Goal: Task Accomplishment & Management: Use online tool/utility

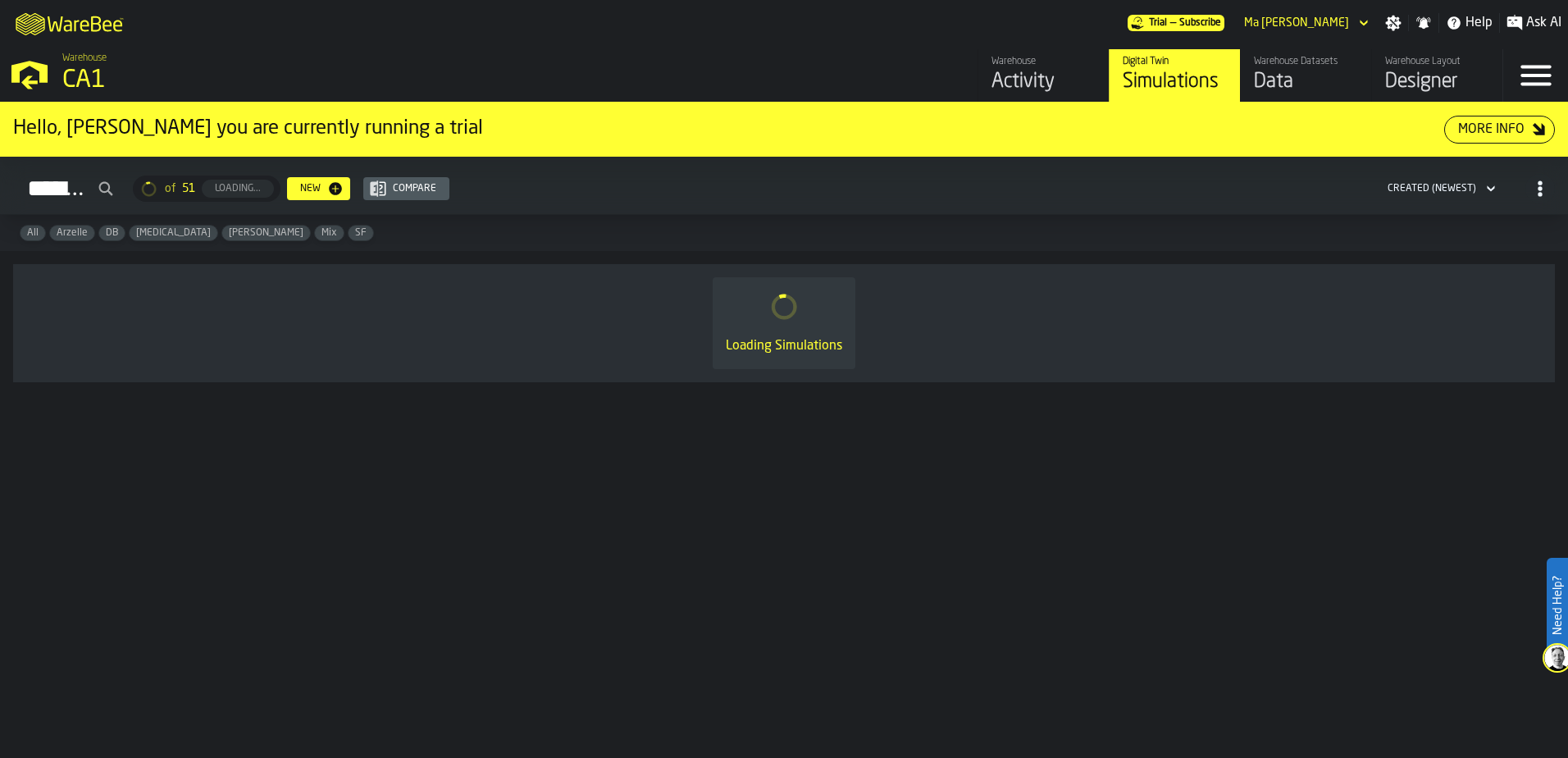
click at [78, 234] on span "Arzelle" at bounding box center [71, 233] width 44 height 11
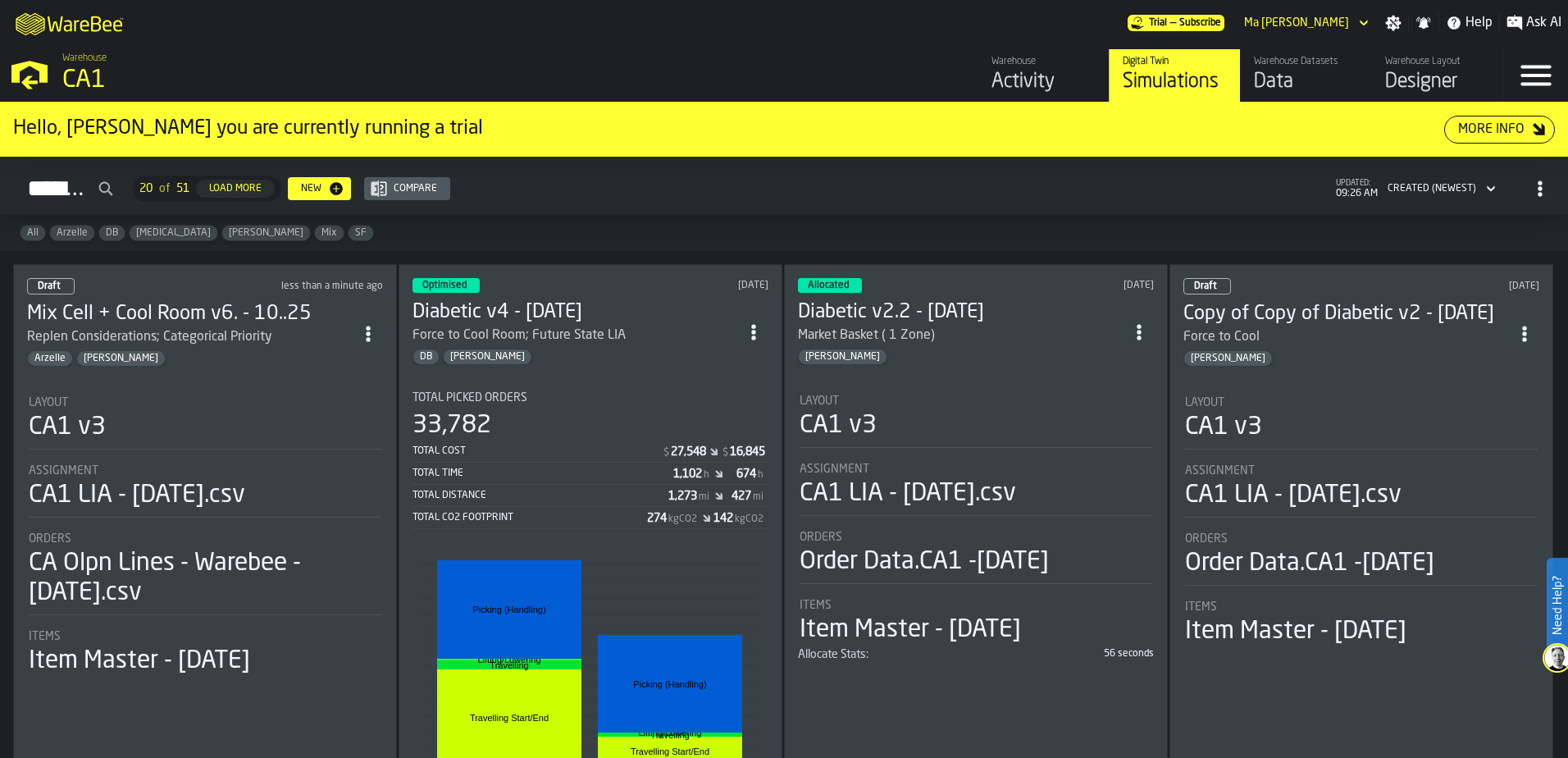
click at [60, 238] on span "Arzelle" at bounding box center [71, 233] width 44 height 11
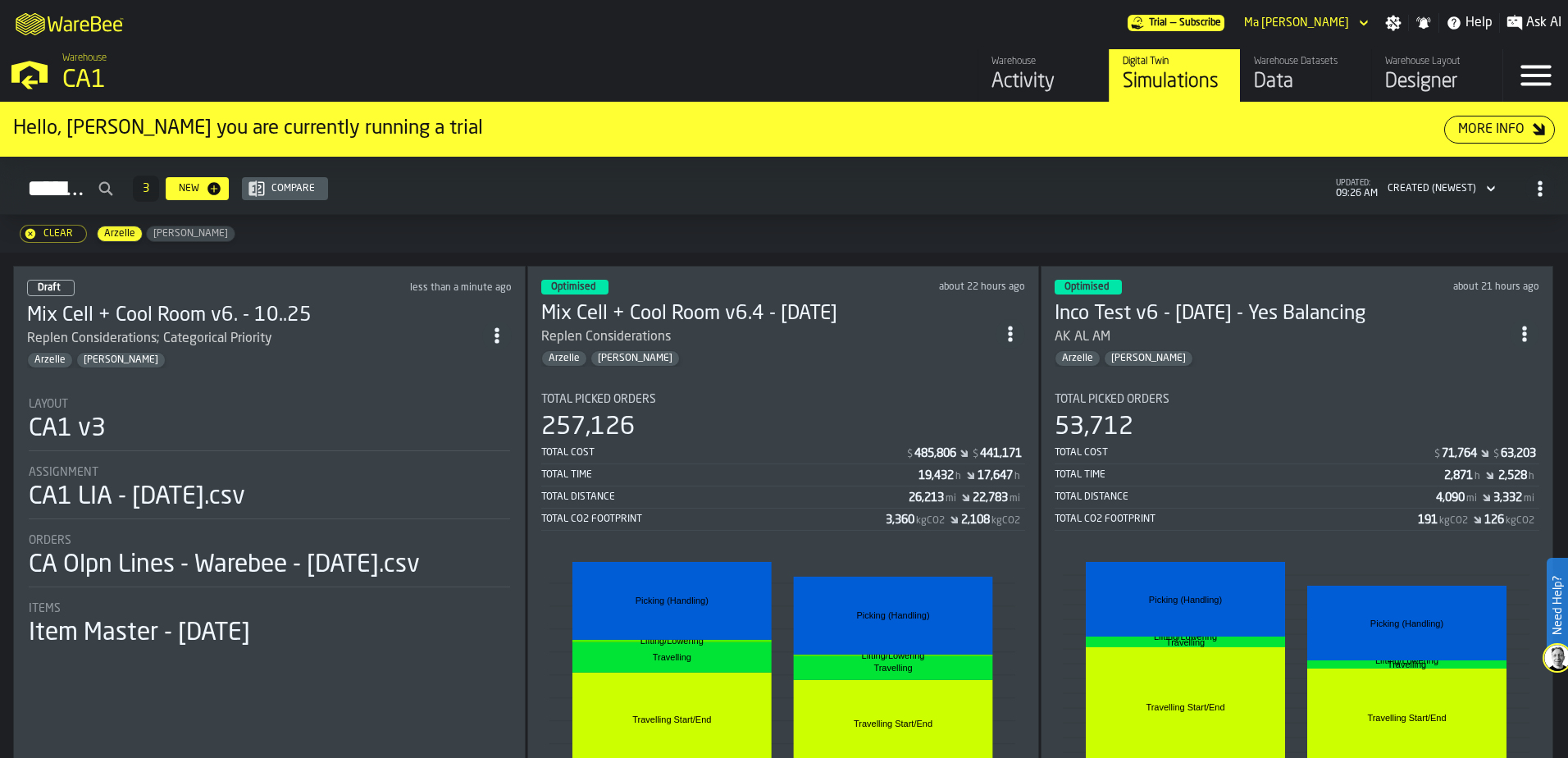
click at [713, 429] on div "257,126" at bounding box center [783, 428] width 485 height 30
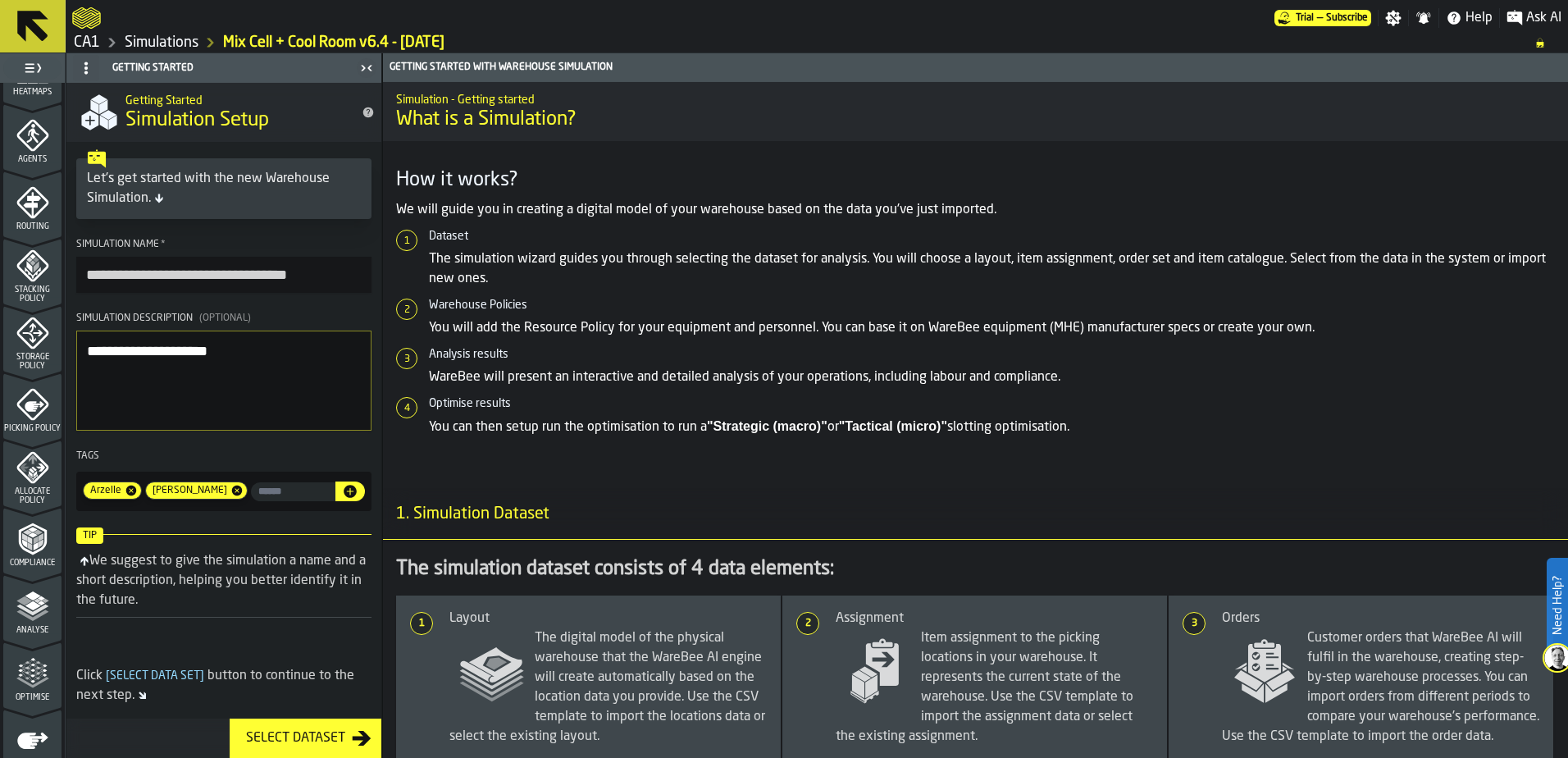
scroll to position [538, 0]
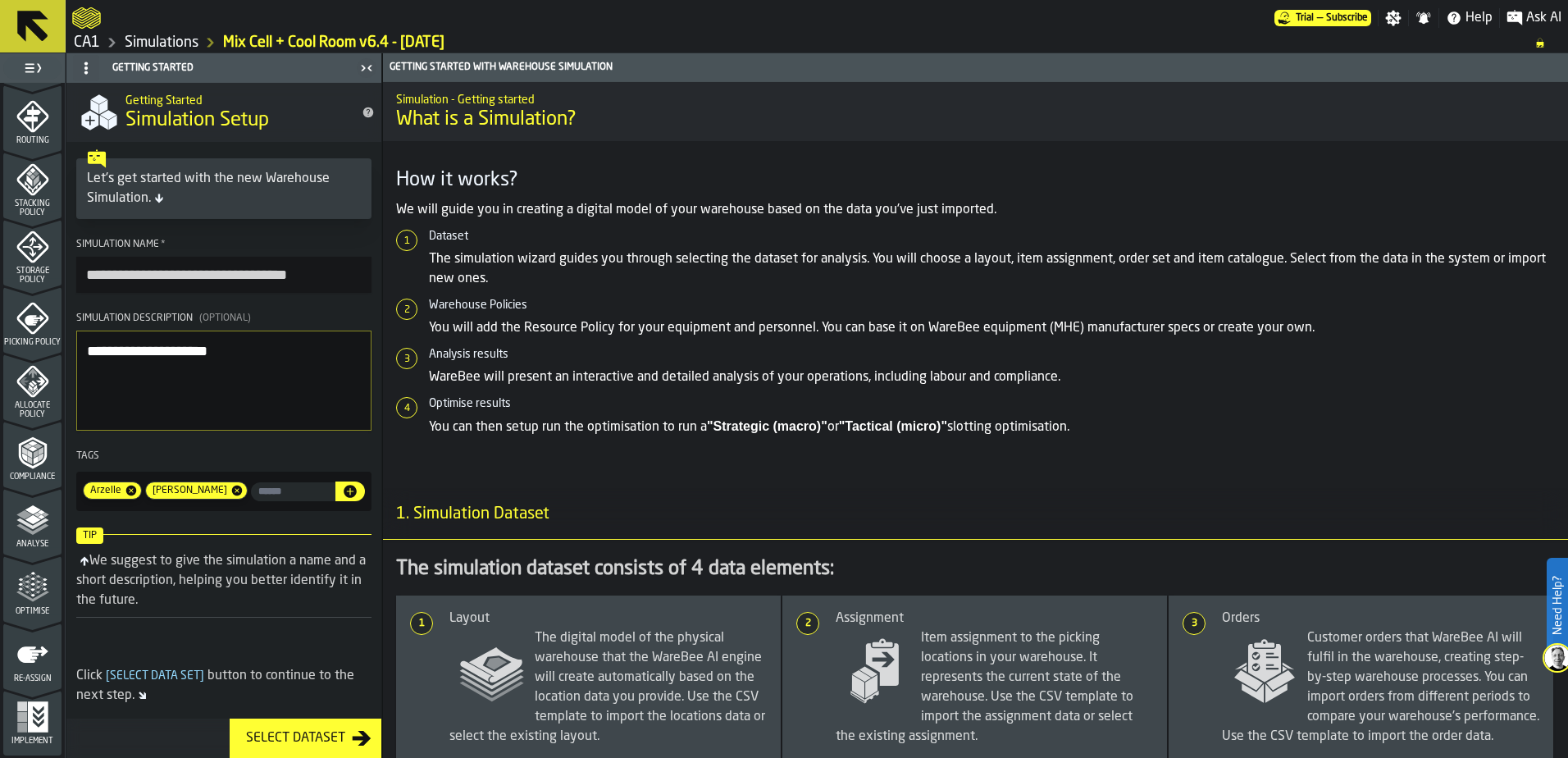
click at [34, 604] on div "Optimise" at bounding box center [32, 593] width 58 height 45
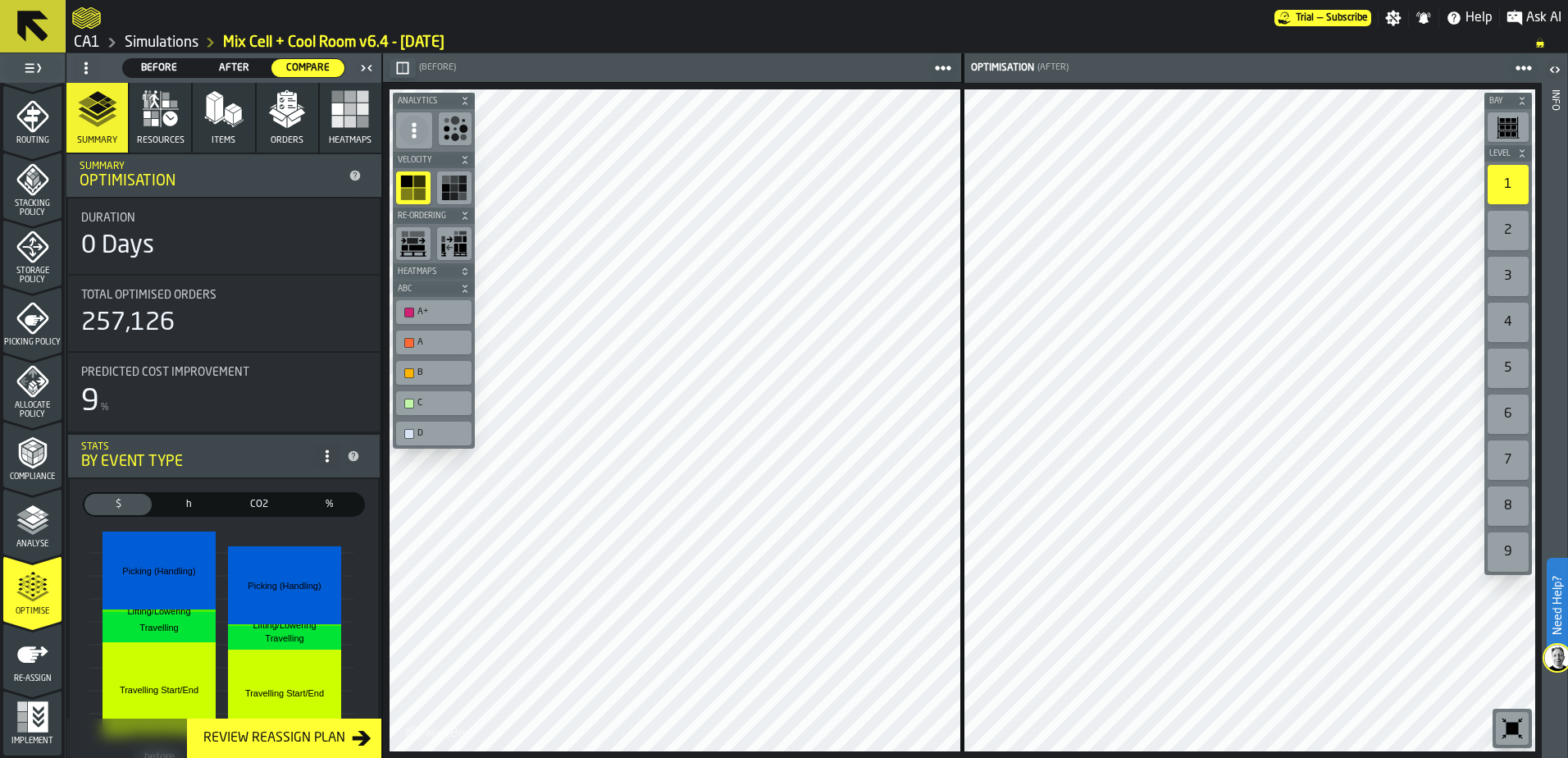
click at [20, 674] on span "Re-assign" at bounding box center [32, 679] width 58 height 9
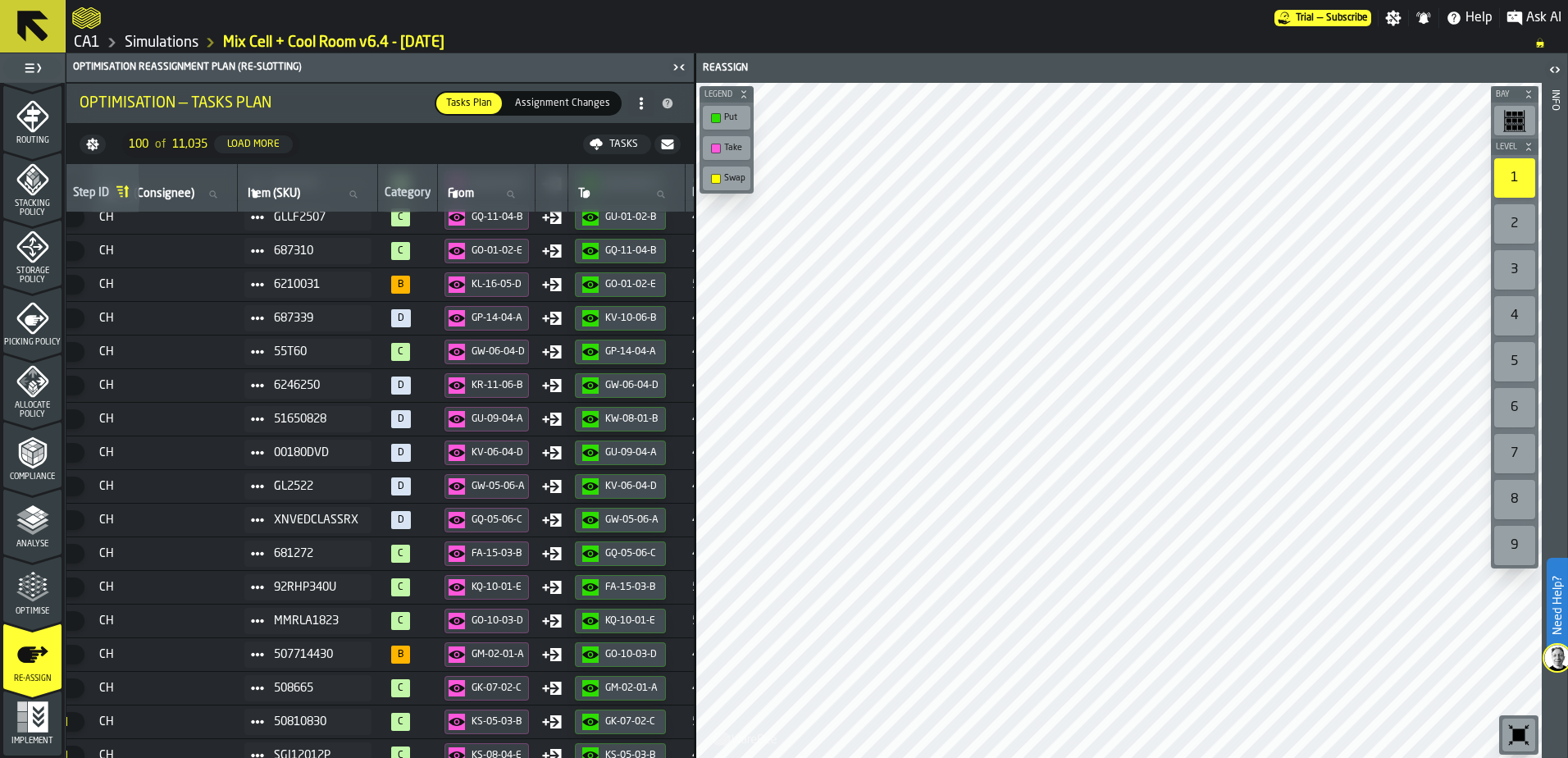
scroll to position [0, 47]
